Goal: Use online tool/utility: Use online tool/utility

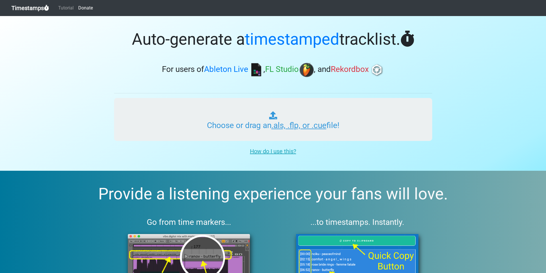
click at [284, 121] on input "Choose or drag an .als, .flp, or .cue file!" at bounding box center [273, 119] width 318 height 43
type input "C:\fakepath\01 beach party draft.cue"
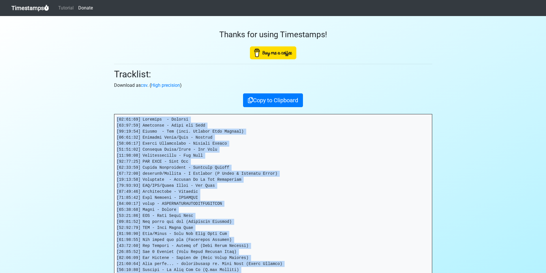
scroll to position [147, 0]
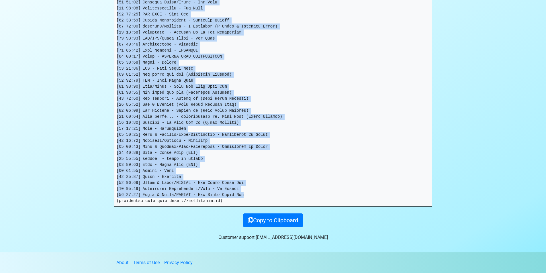
drag, startPoint x: 116, startPoint y: 119, endPoint x: 292, endPoint y: 193, distance: 190.9
click at [292, 193] on pre at bounding box center [272, 86] width 317 height 239
copy pre "[43:90:29] Loremips - Dolorsi [78:91:44] Ametconse - Adipi eli Sedd [45:17:79] …"
